Goal: Task Accomplishment & Management: Use online tool/utility

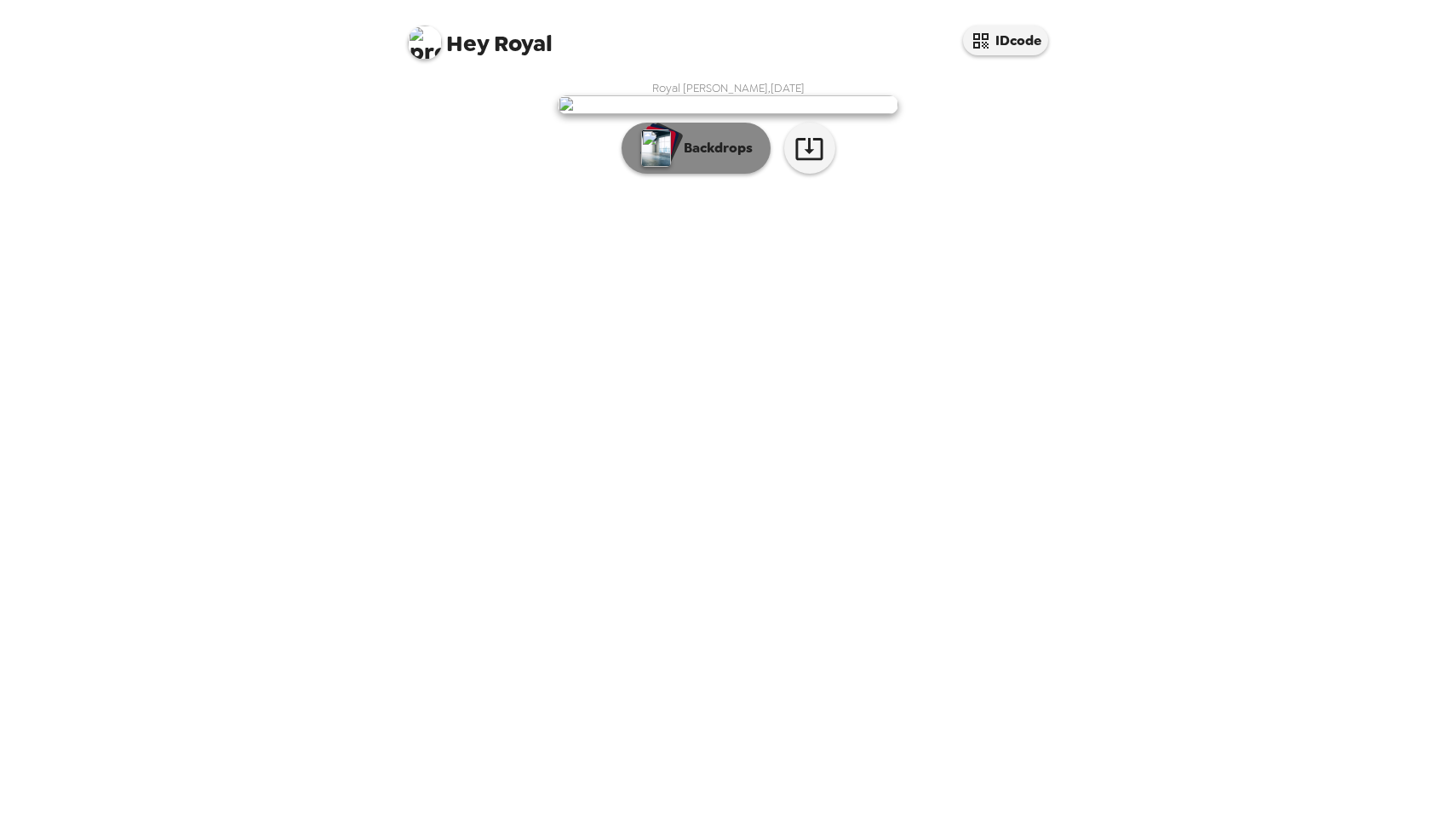
click at [708, 158] on p "Backdrops" at bounding box center [714, 148] width 77 height 21
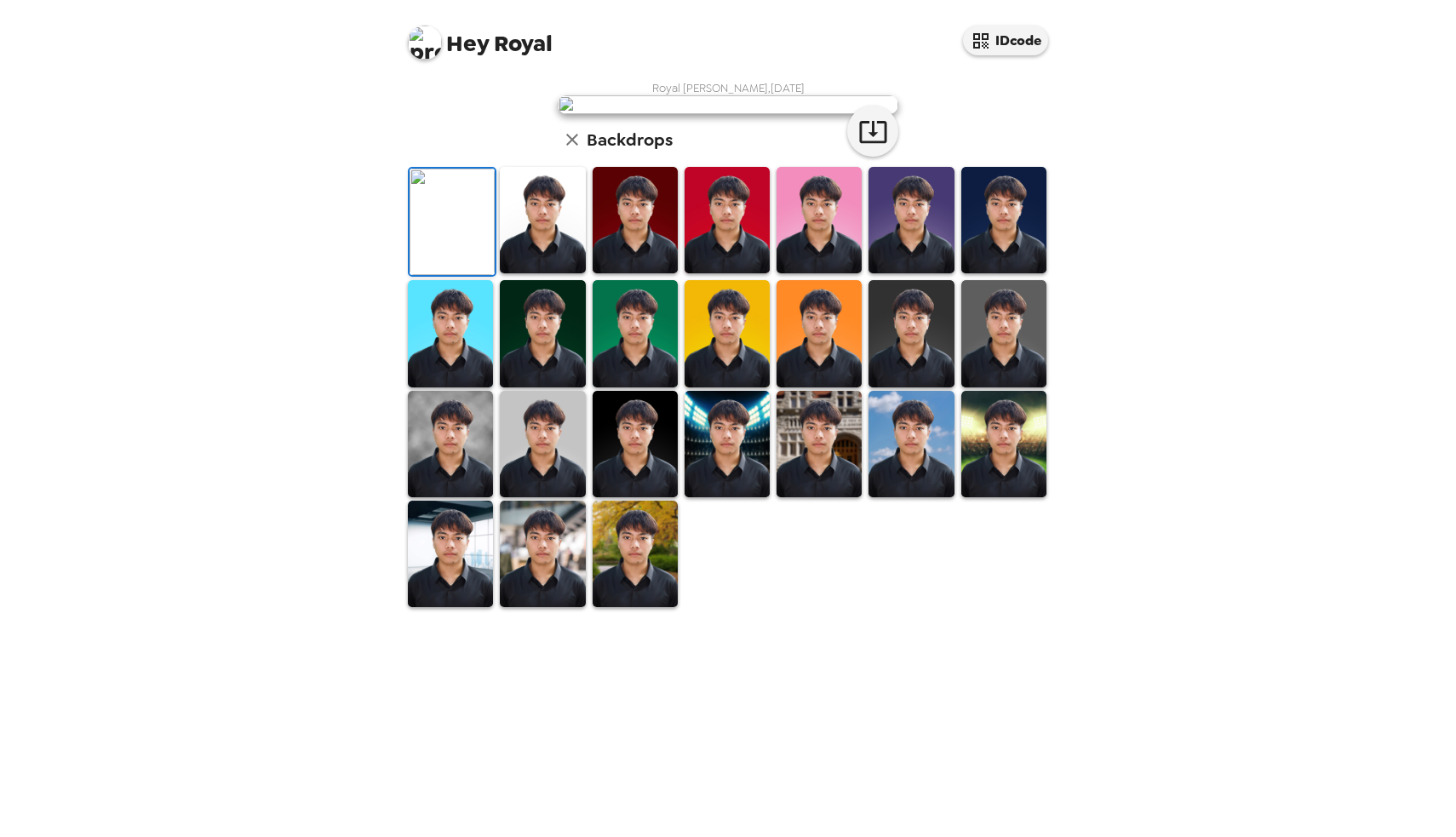
scroll to position [16, 0]
click at [558, 273] on img at bounding box center [542, 219] width 85 height 106
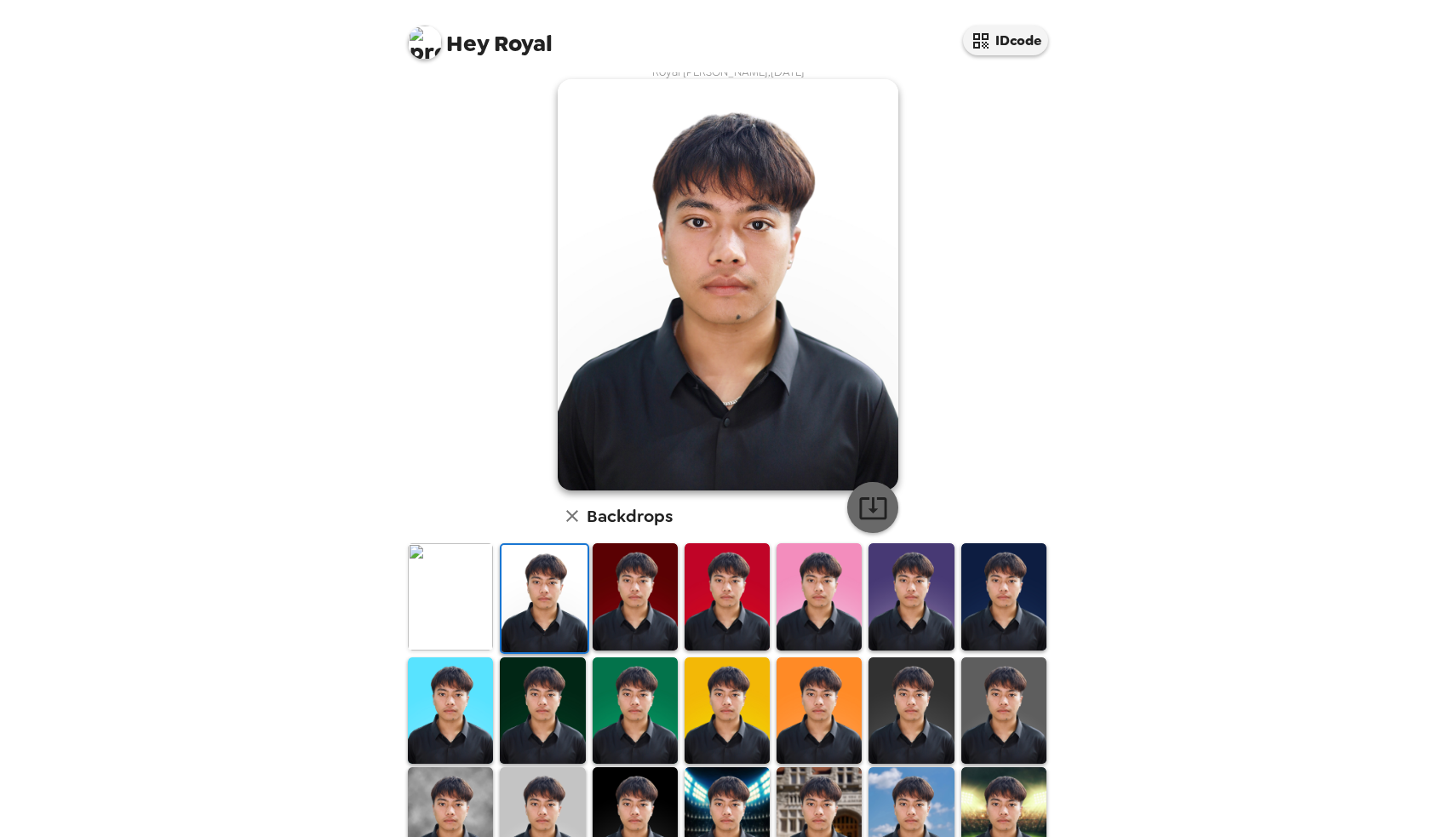
click at [882, 507] on icon "button" at bounding box center [873, 508] width 30 height 30
click at [643, 600] on img at bounding box center [635, 596] width 85 height 106
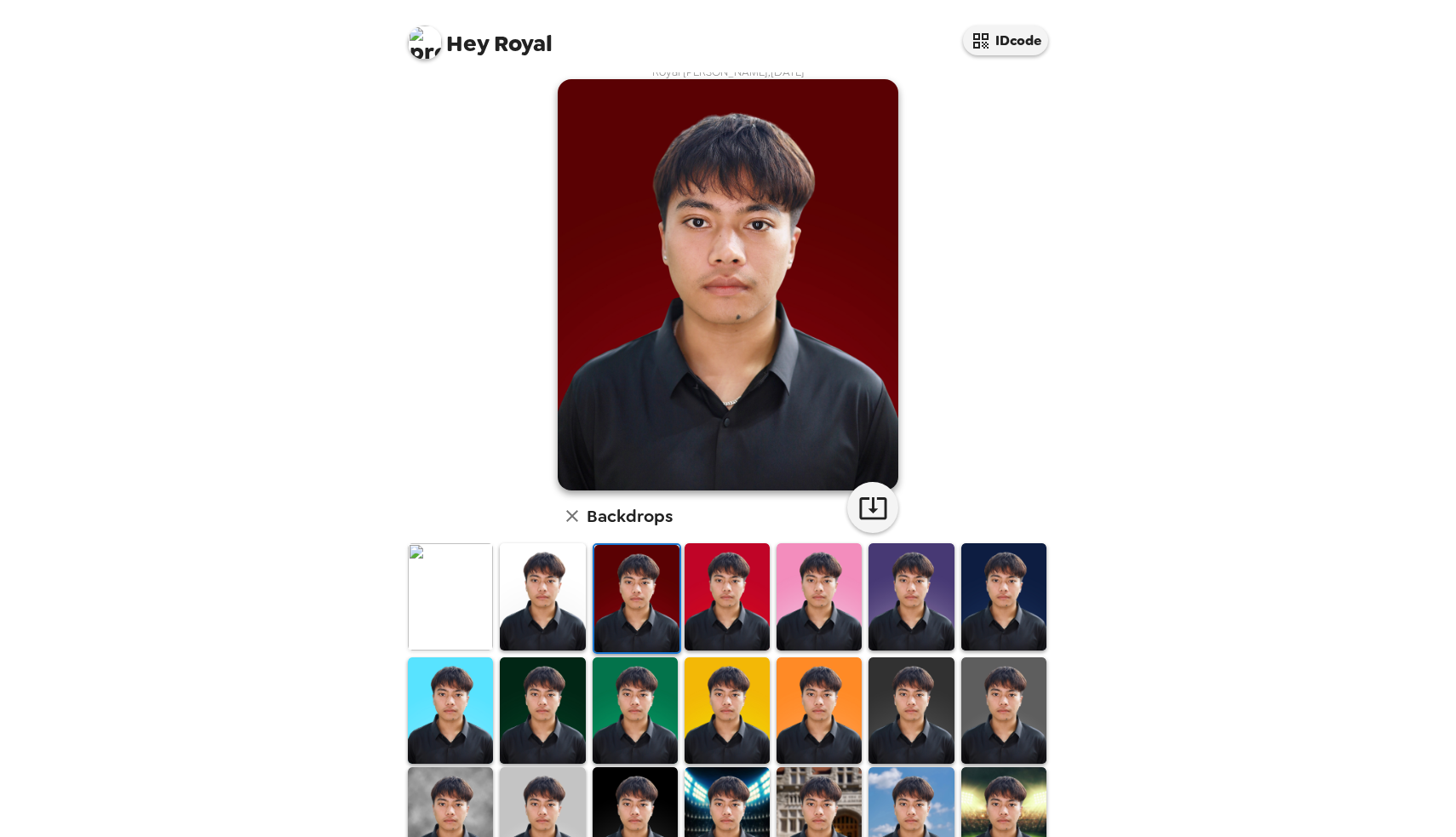
click at [470, 591] on img at bounding box center [450, 596] width 85 height 106
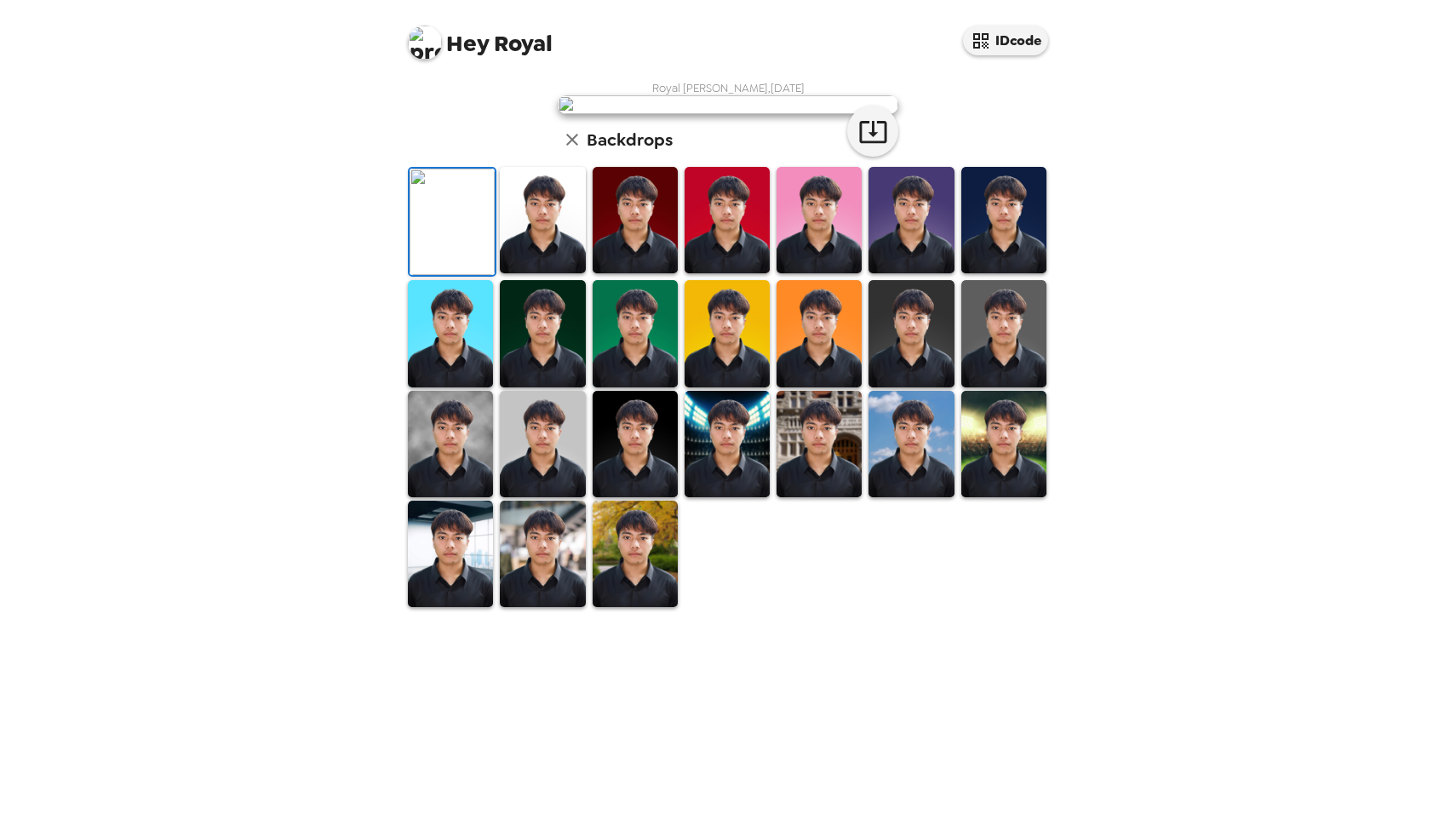
click at [532, 273] on img at bounding box center [542, 219] width 85 height 106
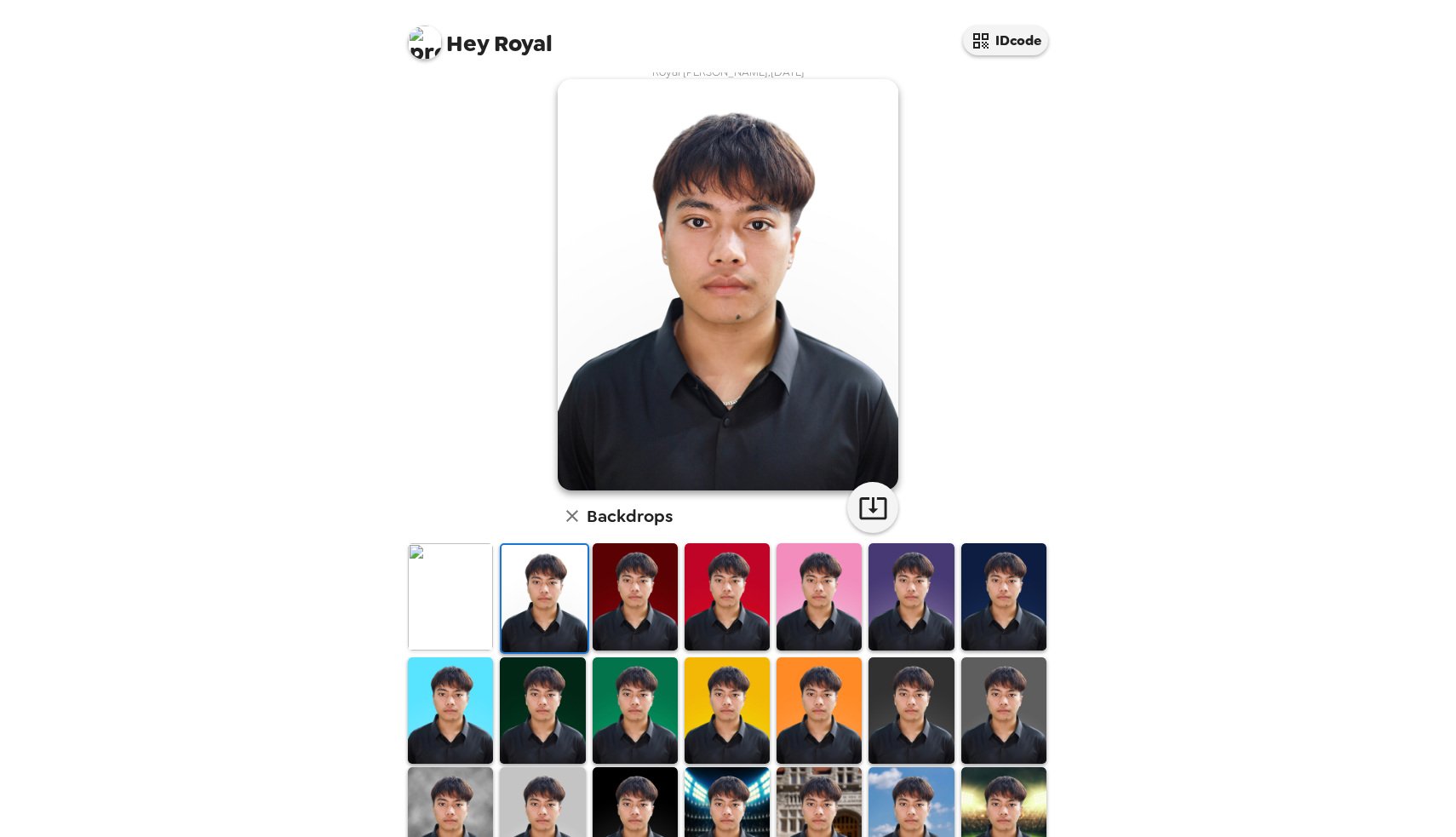
click at [619, 595] on img at bounding box center [635, 596] width 85 height 106
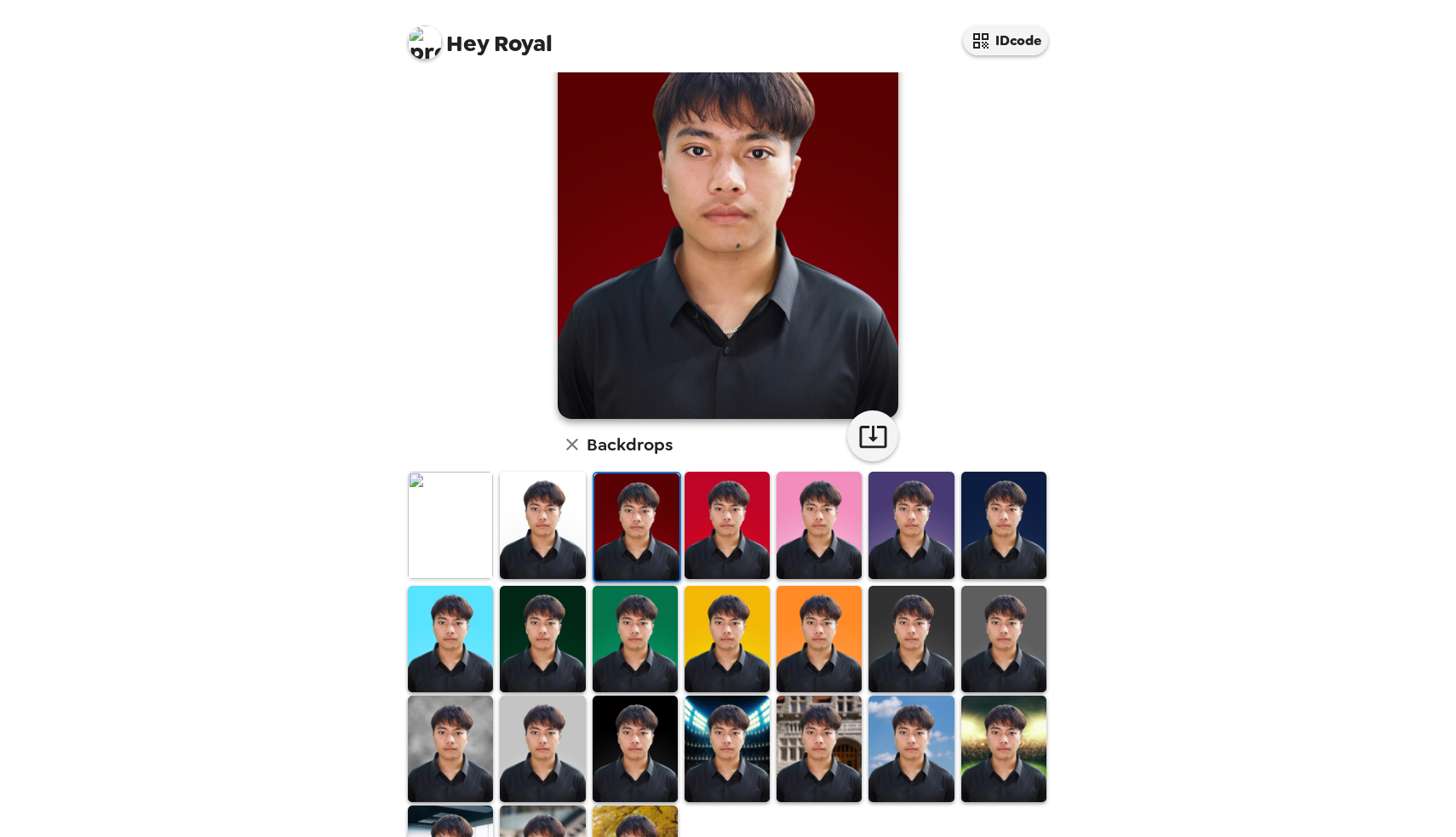
scroll to position [91, 0]
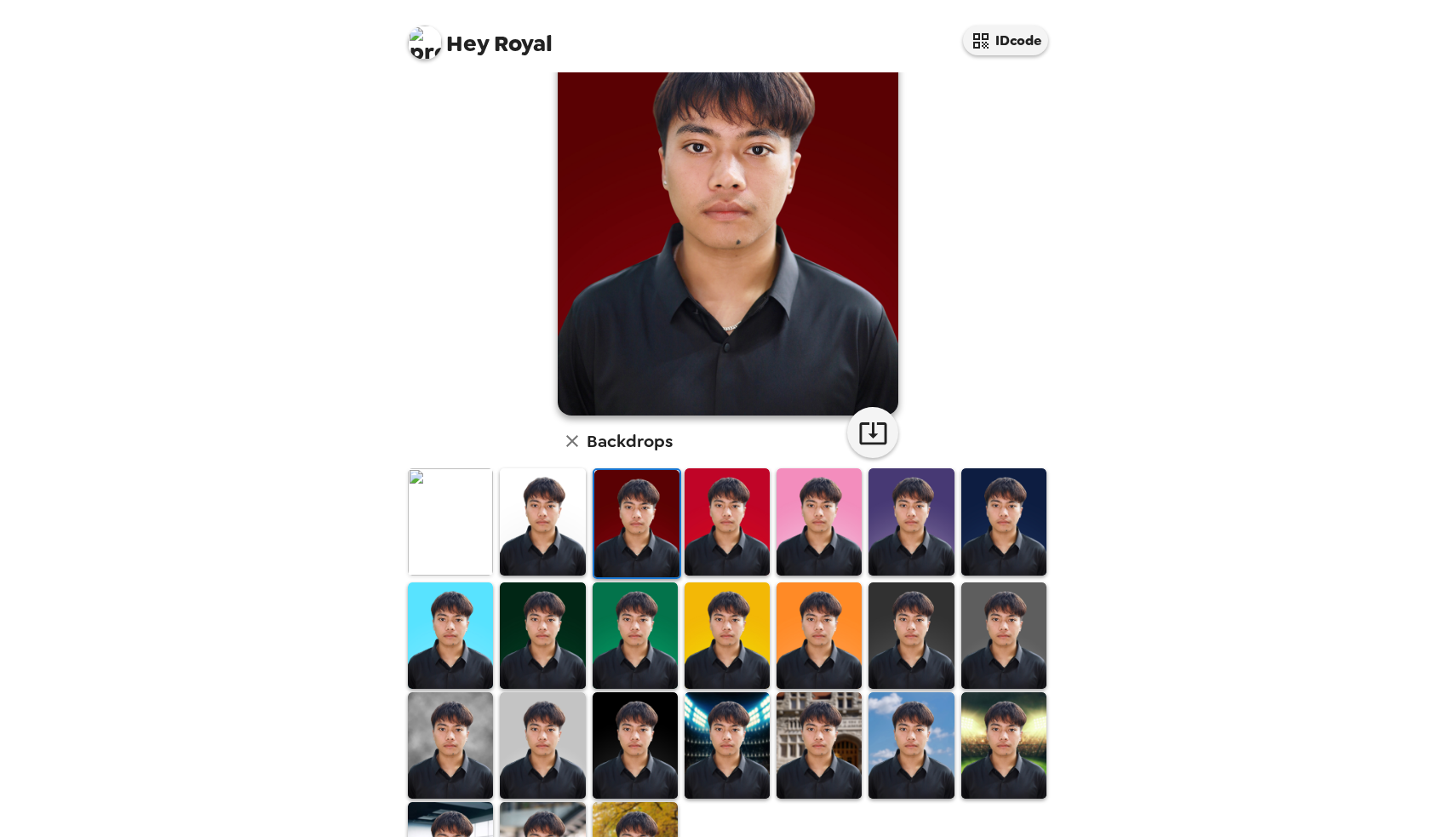
click at [1017, 518] on img at bounding box center [1004, 521] width 85 height 106
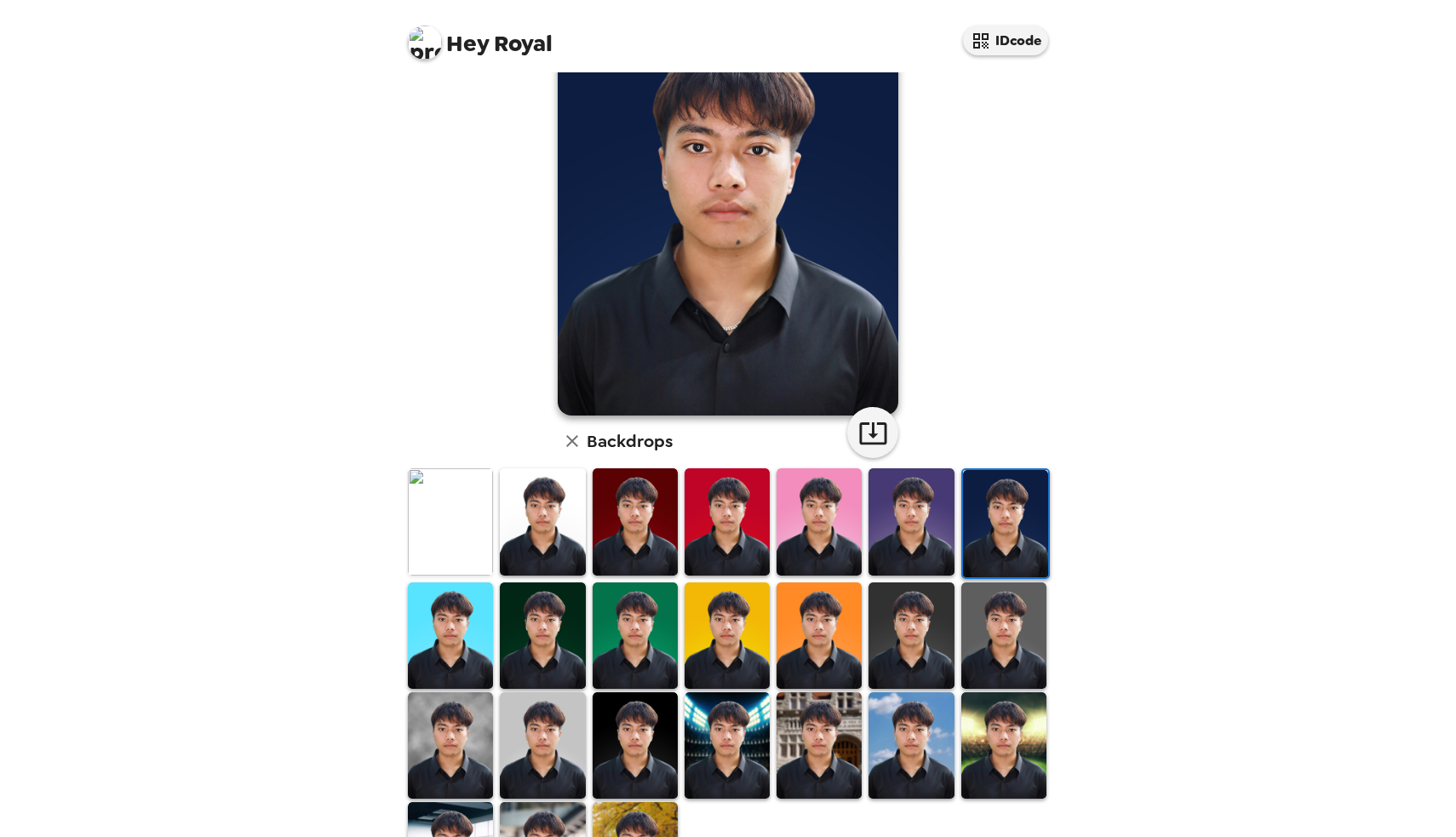
click at [1005, 518] on img at bounding box center [1006, 523] width 85 height 106
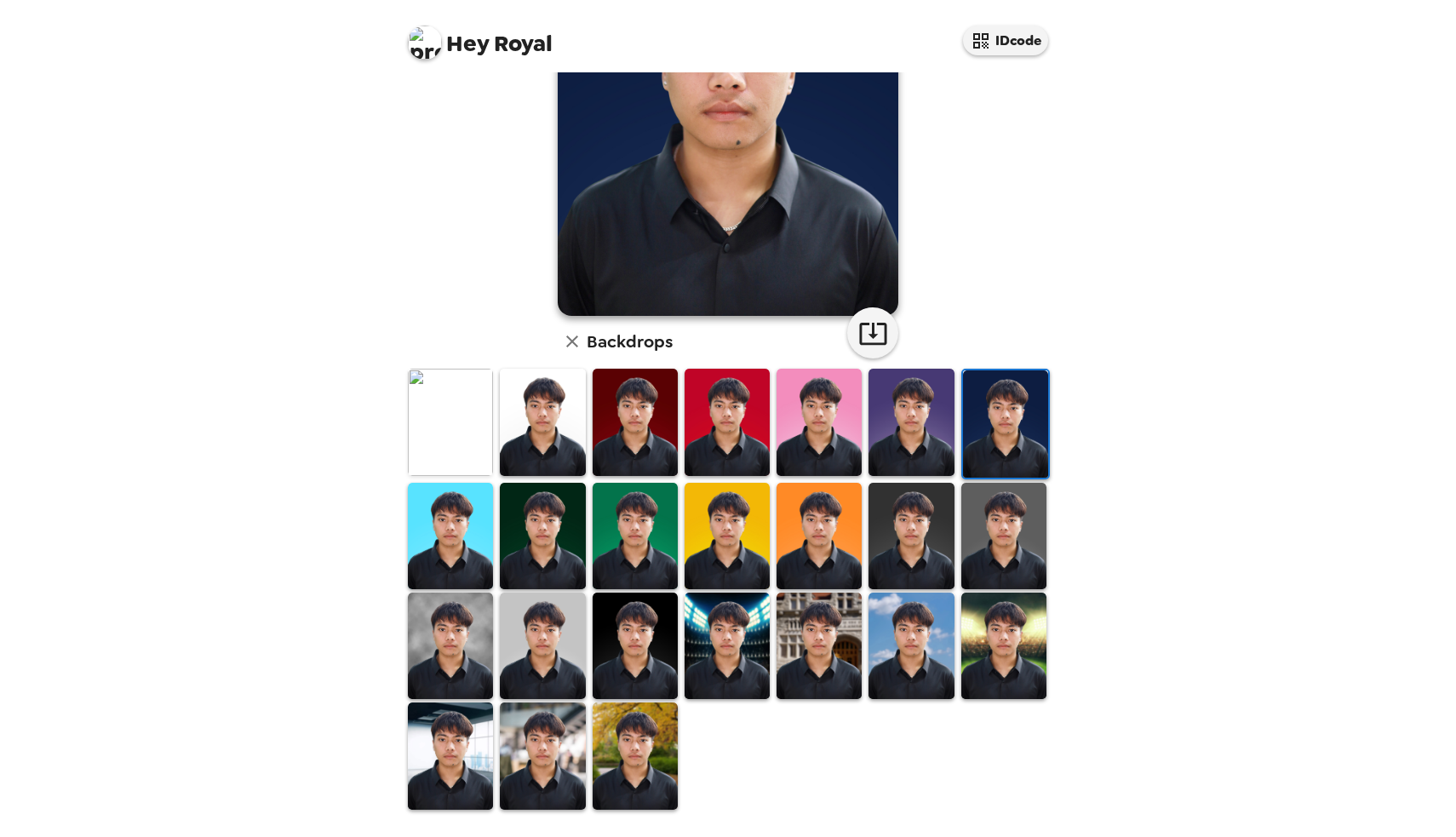
scroll to position [191, 0]
click at [635, 756] on img at bounding box center [635, 755] width 85 height 106
